Goal: Check status: Check status

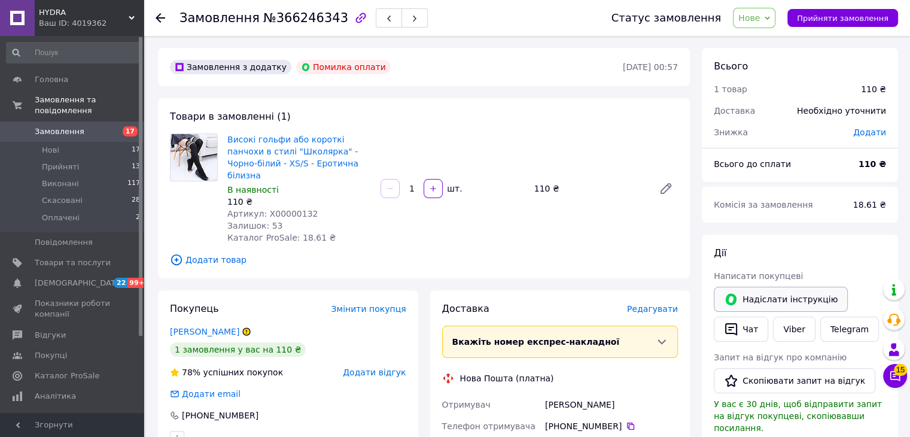
click at [766, 292] on button "Надіслати інструкцію" at bounding box center [781, 298] width 134 height 25
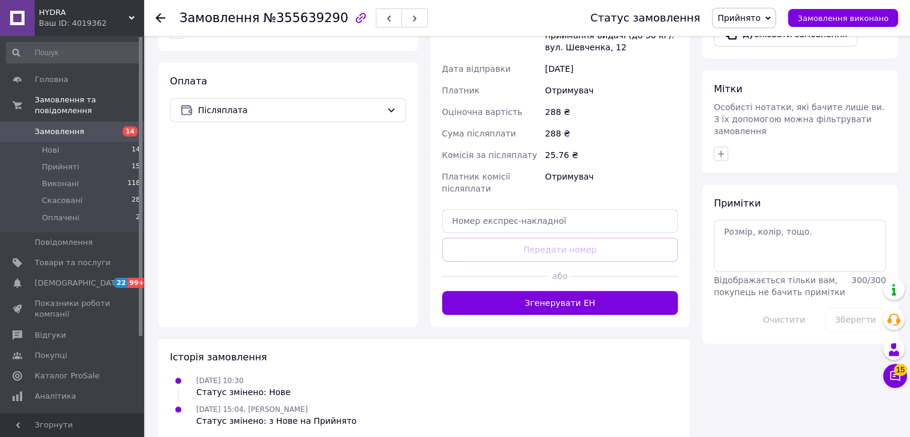
scroll to position [395, 0]
